Goal: Information Seeking & Learning: Learn about a topic

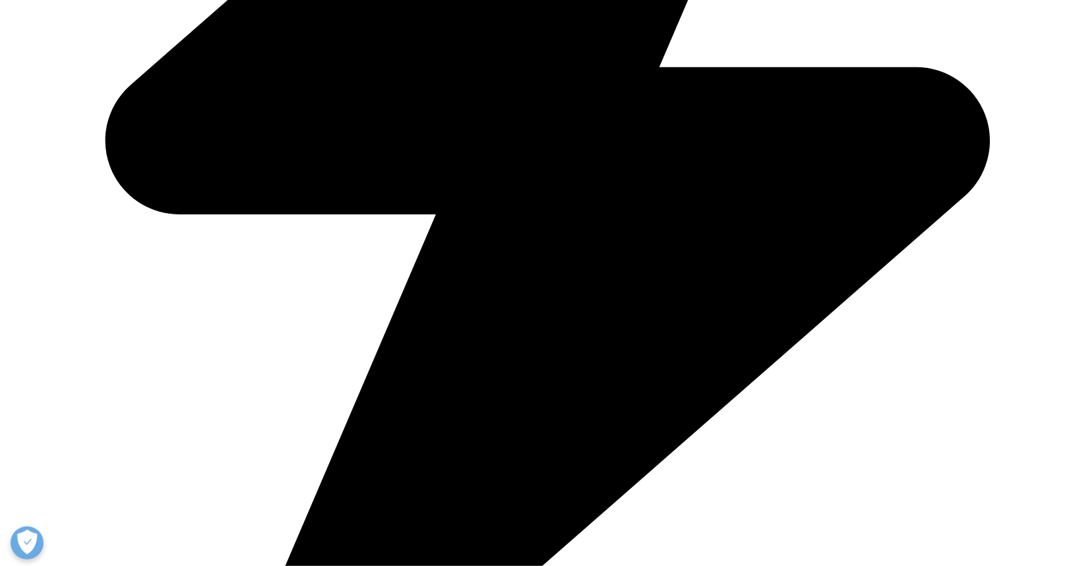
scroll to position [772, 0]
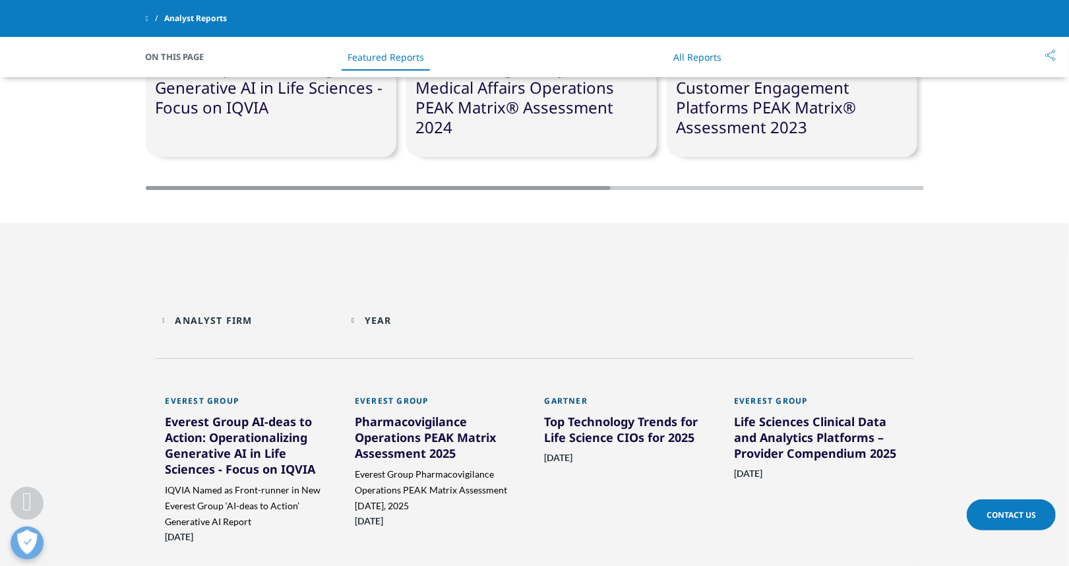
click at [165, 321] on div "Analyst Firm Loading Clear Or/And Operator" at bounding box center [250, 320] width 177 height 31
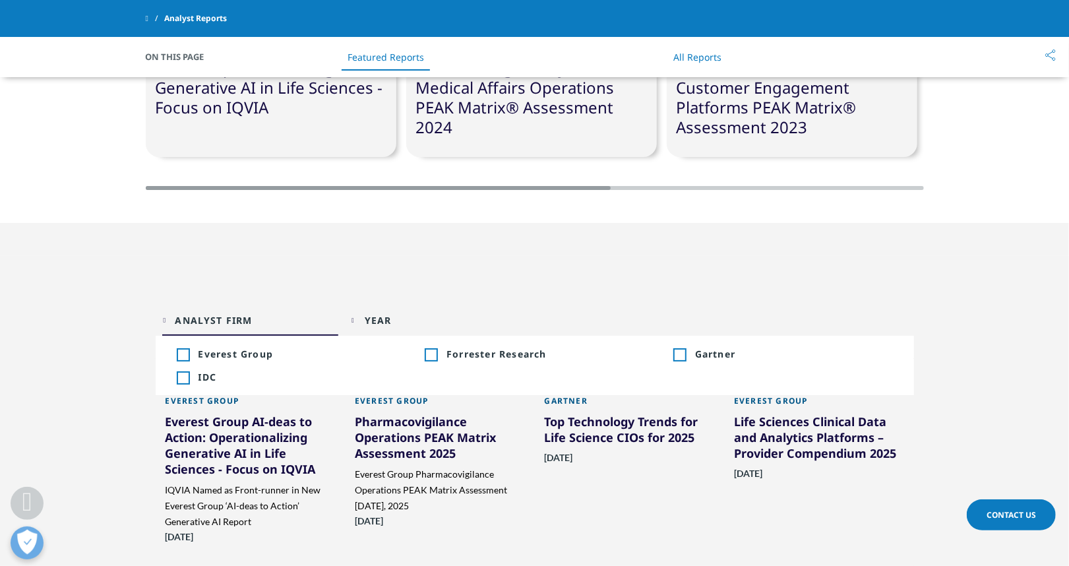
click at [131, 223] on section "Featured Reports Everest Group AI-[PERSON_NAME] to Action: Operationalizing Gen…" at bounding box center [534, 22] width 1069 height 401
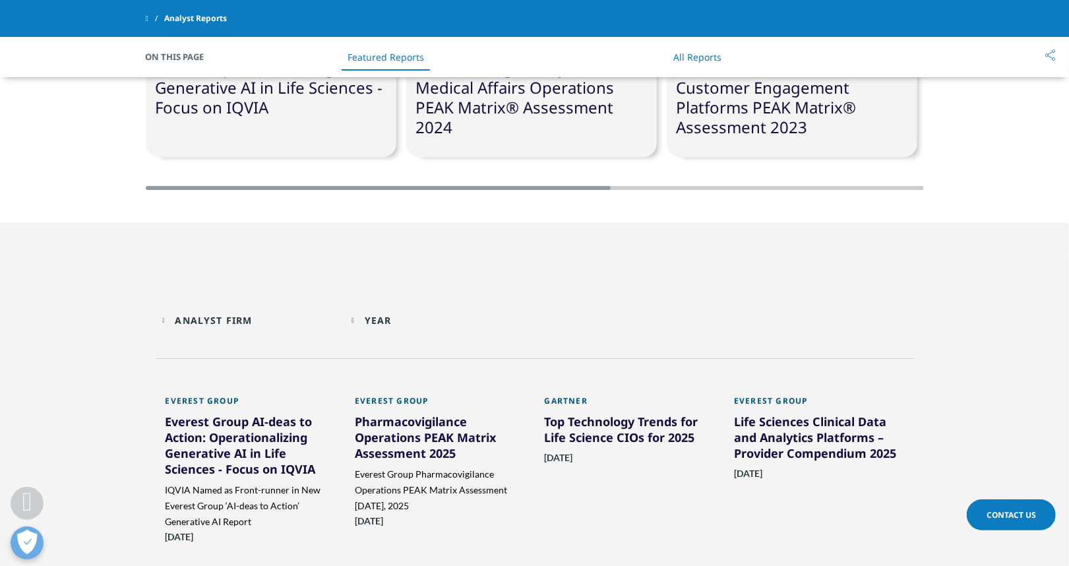
click at [166, 317] on div "Analyst Firm Loading Clear Or/And Operator" at bounding box center [250, 320] width 177 height 31
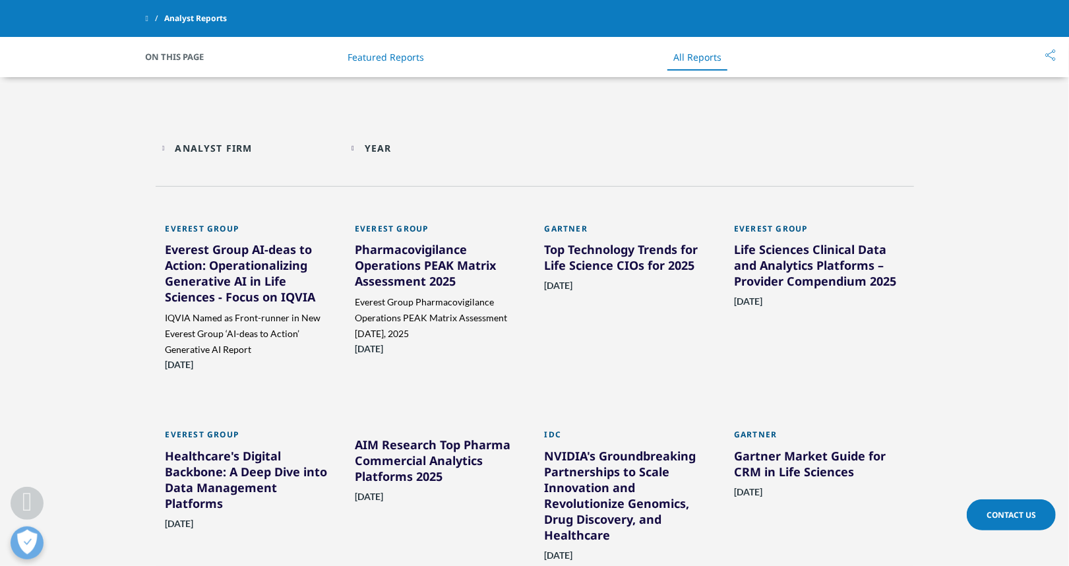
scroll to position [912, 0]
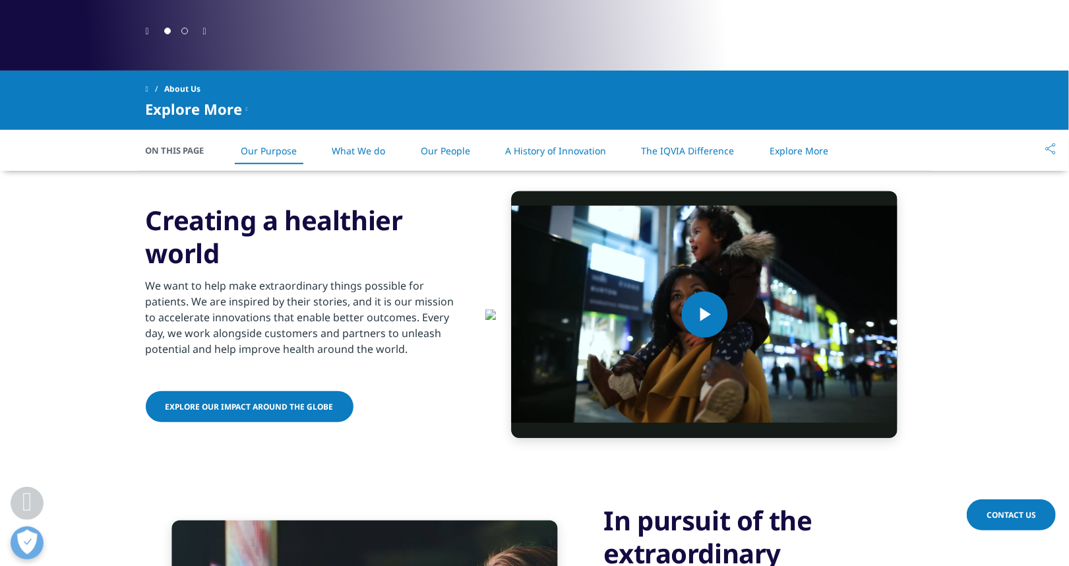
scroll to position [471, 0]
